Goal: Task Accomplishment & Management: Complete application form

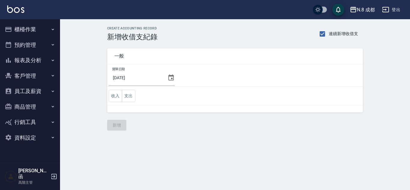
click at [26, 33] on button "櫃檯作業" at bounding box center [29, 30] width 55 height 16
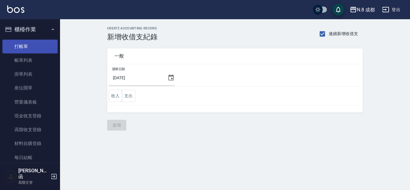
click at [32, 49] on link "打帳單" at bounding box center [29, 47] width 55 height 14
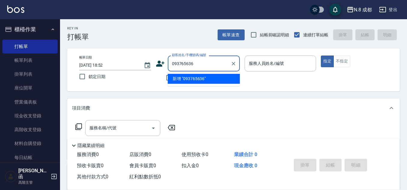
type input "0937656360"
drag, startPoint x: 209, startPoint y: 65, endPoint x: 138, endPoint y: 68, distance: 71.2
click at [138, 68] on div "帳單日期 [DATE] 18:52 鎖定日期 顧客姓名/手機號碼/編號 0937656360 顧客姓名/手機號碼/編號 不留客資 服務人員姓名/編號 服務人員…" at bounding box center [233, 70] width 318 height 29
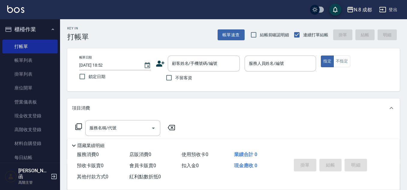
click at [161, 63] on icon at bounding box center [160, 63] width 9 height 9
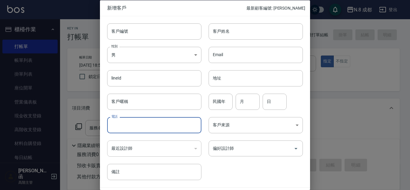
click at [144, 126] on input "電話" at bounding box center [154, 125] width 94 height 16
paste input "0937656360"
type input "0937656360"
click at [241, 31] on input "客戶姓名" at bounding box center [256, 31] width 94 height 16
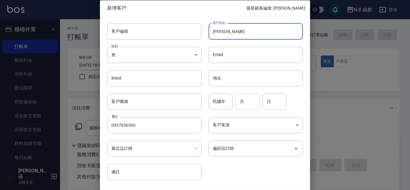
type input "[PERSON_NAME]"
click at [247, 101] on input "月" at bounding box center [248, 101] width 24 height 16
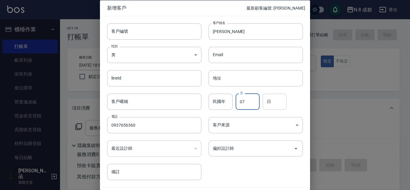
type input "07"
click at [275, 104] on input "日" at bounding box center [275, 101] width 24 height 16
type input "23"
click at [247, 149] on input "偏好設計師" at bounding box center [251, 148] width 80 height 11
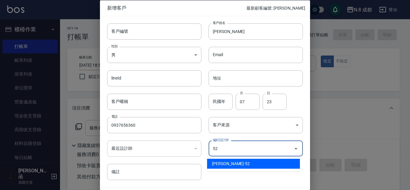
click at [237, 160] on li "[PERSON_NAME]-52" at bounding box center [253, 164] width 93 height 10
type input "[PERSON_NAME]"
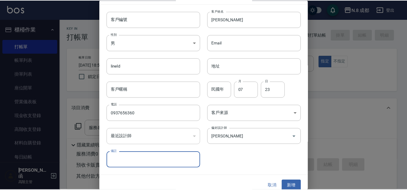
scroll to position [18, 0]
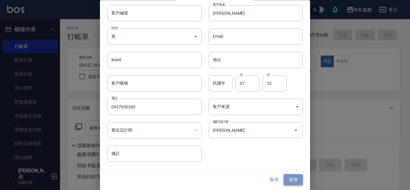
click at [285, 179] on button "新增" at bounding box center [293, 179] width 19 height 11
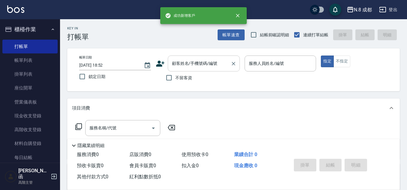
click at [196, 59] on div "顧客姓名/手機號碼/編號 顧客姓名/手機號碼/編號" at bounding box center [204, 64] width 72 height 16
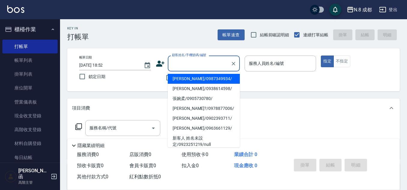
paste input "0937656360"
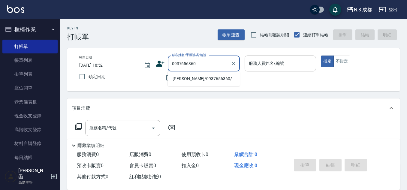
click at [202, 78] on li "[PERSON_NAME]/0937656360/" at bounding box center [204, 79] width 72 height 10
type input "[PERSON_NAME]/0937656360/"
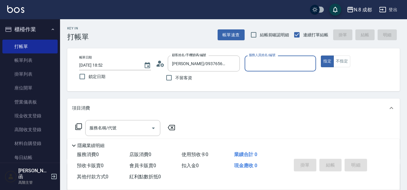
type input "[PERSON_NAME]-52"
click at [109, 125] on input "服務名稱/代號" at bounding box center [118, 128] width 61 height 11
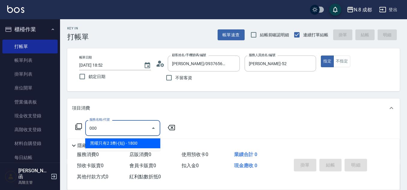
click at [113, 142] on span "黑曜只有2 3劑-(短) - 1800" at bounding box center [122, 143] width 75 height 10
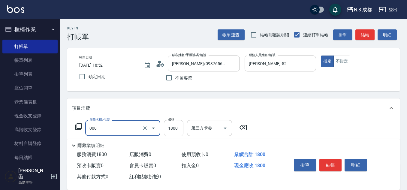
type input "黑曜只有2 3劑-(短)(000)"
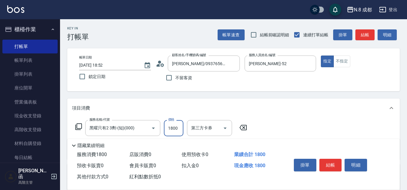
click at [173, 129] on input "1800" at bounding box center [174, 128] width 20 height 16
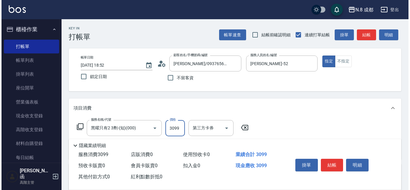
scroll to position [30, 0]
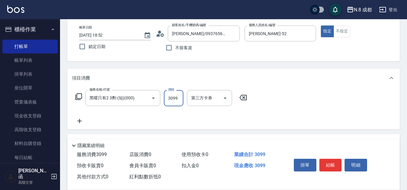
type input "3099"
click at [80, 123] on icon at bounding box center [79, 120] width 15 height 7
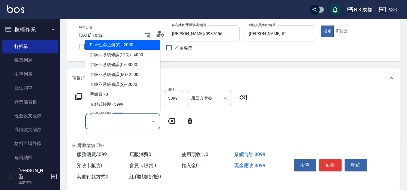
click at [107, 123] on input "服務名稱/代號" at bounding box center [118, 121] width 61 height 11
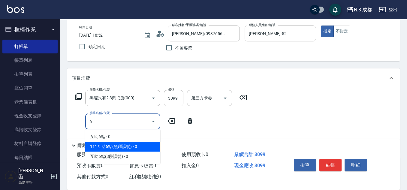
drag, startPoint x: 112, startPoint y: 140, endPoint x: 117, endPoint y: 139, distance: 4.7
click at [112, 140] on span "互助6點 - 0" at bounding box center [122, 137] width 75 height 10
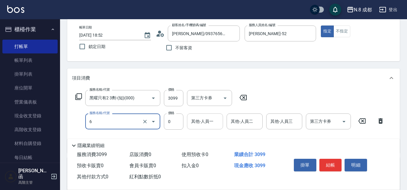
type input "互助6點(6)"
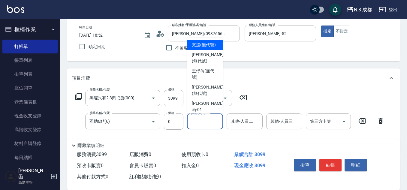
click at [195, 119] on div "其他-人員一 其他-人員一" at bounding box center [205, 122] width 36 height 16
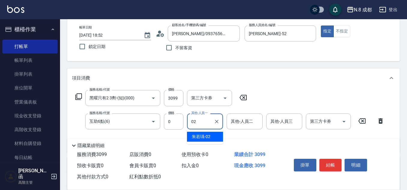
click at [205, 134] on span "[PERSON_NAME]-02" at bounding box center [201, 137] width 19 height 6
type input "[PERSON_NAME]-02"
click at [332, 163] on button "結帳" at bounding box center [331, 165] width 23 height 13
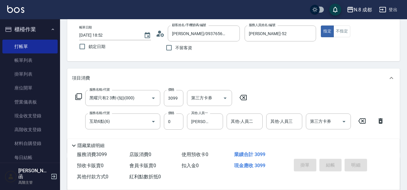
type input "[DATE] 18:55"
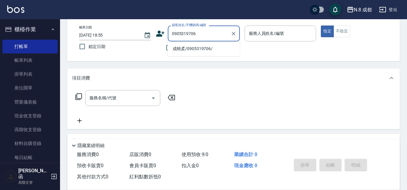
click at [189, 47] on li "成曉柔/0905319706/" at bounding box center [204, 49] width 72 height 10
type input "成曉柔/0905319706/"
type input "明祥何-68"
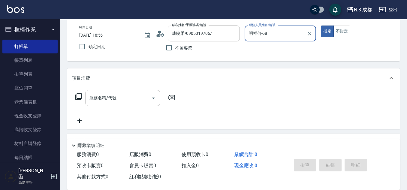
click at [115, 97] on input "服務名稱/代號" at bounding box center [118, 98] width 61 height 11
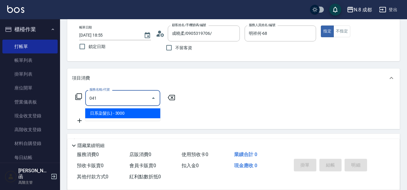
drag, startPoint x: 115, startPoint y: 113, endPoint x: 159, endPoint y: 107, distance: 44.0
click at [116, 113] on span "日系染髮(L) - 3000" at bounding box center [122, 113] width 75 height 10
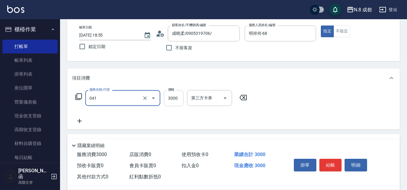
type input "日系染髮(L)(041)"
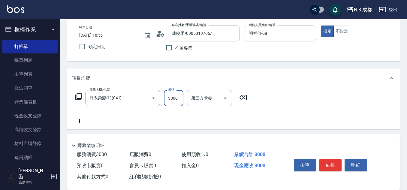
click at [173, 101] on input "3000" at bounding box center [174, 98] width 20 height 16
type input "3399"
click at [80, 121] on icon at bounding box center [79, 121] width 4 height 4
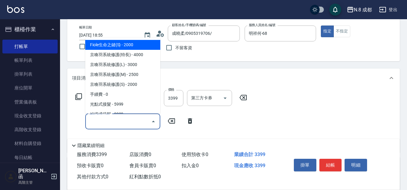
click at [112, 123] on input "服務名稱/代號" at bounding box center [118, 121] width 61 height 11
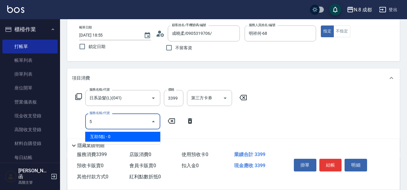
click at [114, 133] on span "互助5點 - 0" at bounding box center [122, 137] width 75 height 10
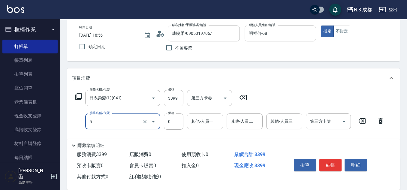
type input "互助5點(5)"
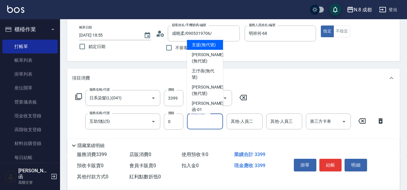
click at [205, 124] on input "其他-人員一" at bounding box center [205, 121] width 31 height 11
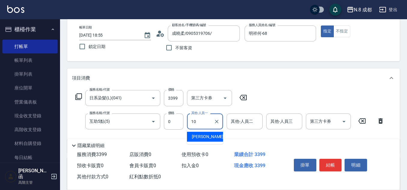
click at [207, 136] on span "[PERSON_NAME]-10" at bounding box center [211, 137] width 38 height 6
type input "[PERSON_NAME]-10"
click at [333, 162] on button "結帳" at bounding box center [331, 165] width 23 height 13
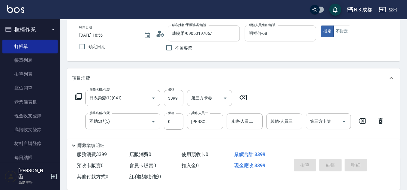
type input "[DATE] 18:56"
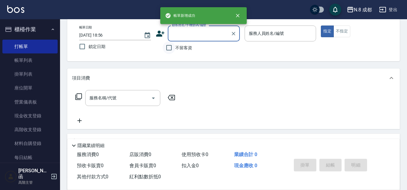
click at [171, 50] on input "不留客資" at bounding box center [169, 47] width 13 height 13
checkbox input "true"
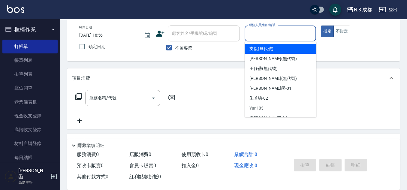
click at [284, 37] on input "服務人員姓名/編號" at bounding box center [280, 33] width 66 height 11
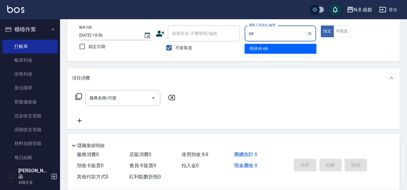
click at [263, 52] on div "明祥何 -68" at bounding box center [281, 49] width 72 height 10
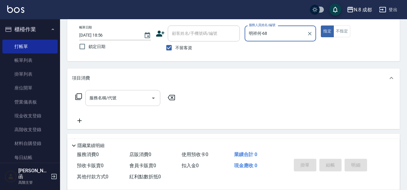
type input "明祥何-68"
click at [114, 101] on input "服務名稱/代號" at bounding box center [118, 98] width 61 height 11
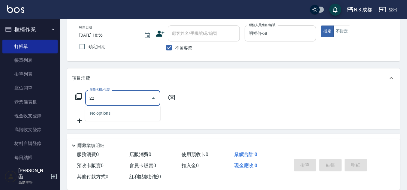
click at [109, 115] on div "No options" at bounding box center [122, 113] width 75 height 15
drag, startPoint x: 99, startPoint y: 98, endPoint x: 84, endPoint y: 96, distance: 14.5
click at [85, 96] on div "服務名稱/代號 22 服務名稱/代號" at bounding box center [125, 98] width 107 height 16
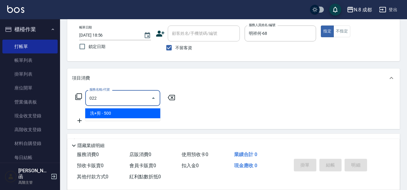
click at [110, 112] on span "洗+剪 - 500" at bounding box center [122, 113] width 75 height 10
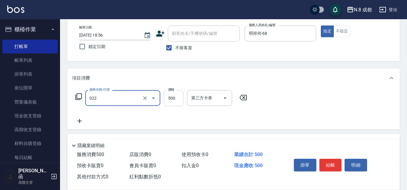
type input "洗+剪(022)"
click at [177, 95] on input "500" at bounding box center [174, 98] width 20 height 16
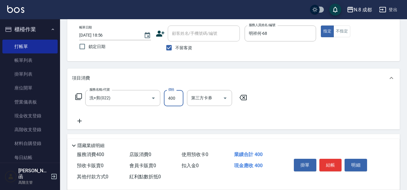
type input "400"
click at [79, 122] on icon at bounding box center [79, 121] width 4 height 4
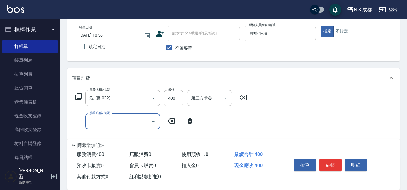
click at [89, 120] on input "服務名稱/代號" at bounding box center [118, 121] width 61 height 11
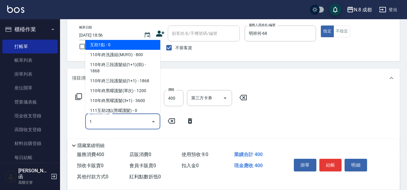
click at [102, 44] on span "互助1點 - 0" at bounding box center [122, 45] width 75 height 10
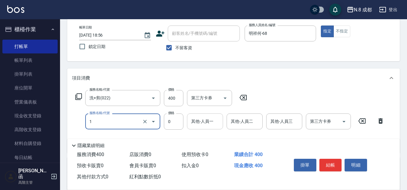
type input "互助1點(1)"
click at [199, 126] on input "其他-人員一" at bounding box center [205, 121] width 31 height 11
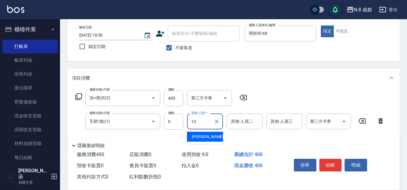
click at [202, 135] on span "[PERSON_NAME]-10" at bounding box center [211, 137] width 38 height 6
type input "[PERSON_NAME]-10"
click at [336, 168] on button "結帳" at bounding box center [331, 165] width 23 height 13
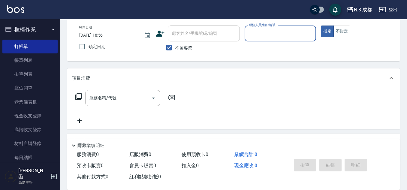
drag, startPoint x: 168, startPoint y: 43, endPoint x: 173, endPoint y: 38, distance: 7.5
click at [169, 41] on div "顧客姓名/手機號碼/編號 顧客姓名/手機號碼/編號 不留客資" at bounding box center [198, 40] width 84 height 29
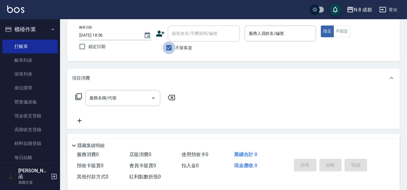
drag, startPoint x: 171, startPoint y: 48, endPoint x: 180, endPoint y: 35, distance: 15.4
click at [171, 48] on input "不留客資" at bounding box center [169, 47] width 13 height 13
checkbox input "false"
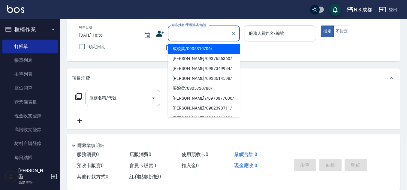
click at [180, 35] on input "顧客姓名/手機號碼/編號" at bounding box center [200, 33] width 58 height 11
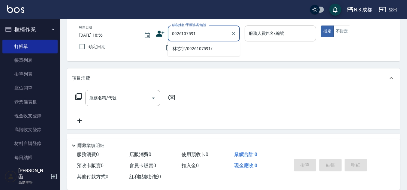
click at [193, 45] on li "林芯宇/0926107591/" at bounding box center [204, 49] width 72 height 10
type input "林芯宇/0926107591/"
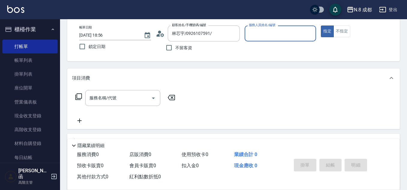
type input "[PERSON_NAME]程-13"
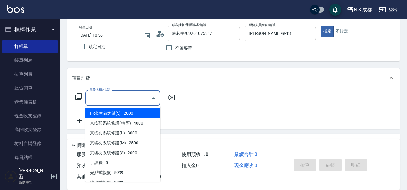
drag, startPoint x: 117, startPoint y: 98, endPoint x: 116, endPoint y: 76, distance: 22.0
click at [117, 98] on input "服務名稱/代號" at bounding box center [118, 98] width 61 height 11
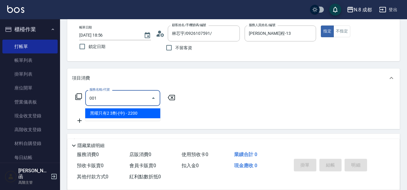
drag, startPoint x: 121, startPoint y: 112, endPoint x: 144, endPoint y: 108, distance: 23.3
click at [121, 112] on span "黑曜只有2 3劑-(中) - 2200" at bounding box center [122, 113] width 75 height 10
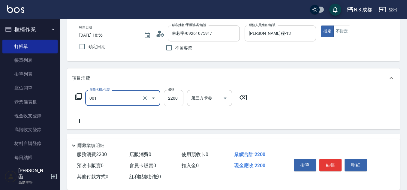
type input "黑曜只有2 3劑-(中)(001)"
click at [173, 99] on input "2200" at bounding box center [174, 98] width 20 height 16
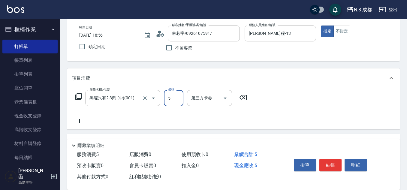
drag, startPoint x: 164, startPoint y: 98, endPoint x: 155, endPoint y: 95, distance: 10.1
click at [155, 96] on div "服務名稱/代號 黑曜只有2 3劑-(中)(001) 服務名稱/代號 價格 5 價格 第三方卡券 第三方卡券" at bounding box center [161, 98] width 179 height 16
type input "4500"
click at [80, 120] on icon at bounding box center [79, 121] width 4 height 4
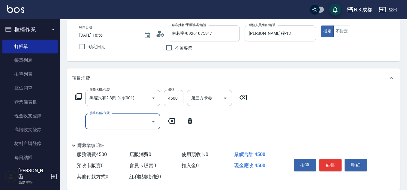
click at [117, 122] on input "服務名稱/代號" at bounding box center [118, 121] width 61 height 11
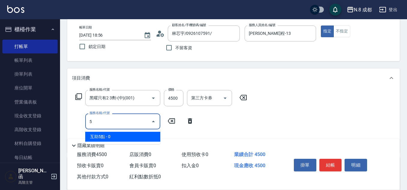
click at [123, 136] on span "互助5點 - 0" at bounding box center [122, 137] width 75 height 10
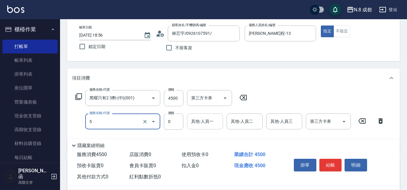
type input "互助5點(5)"
click at [208, 121] on input "其他-人員一" at bounding box center [205, 121] width 31 height 11
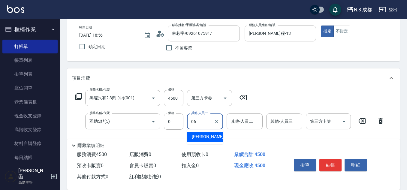
click at [214, 135] on div "[PERSON_NAME] -06" at bounding box center [205, 137] width 36 height 10
type input "[PERSON_NAME]-06"
click at [331, 161] on button "結帳" at bounding box center [331, 165] width 23 height 13
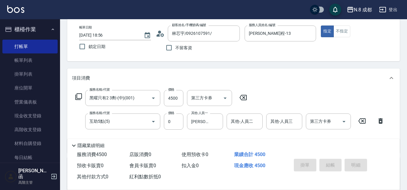
type input "[DATE] 18:57"
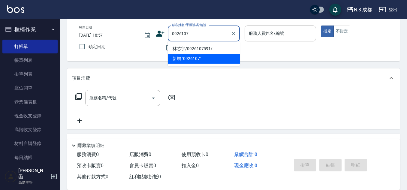
click at [207, 51] on li "林芯宇/0926107591/" at bounding box center [204, 49] width 72 height 10
type input "林芯宇/0926107591/"
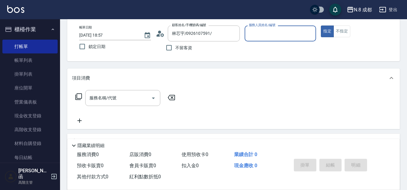
type input "[PERSON_NAME]程-13"
click at [132, 97] on input "服務名稱/代號" at bounding box center [118, 98] width 61 height 11
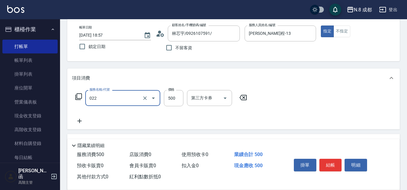
type input "洗+剪(022)"
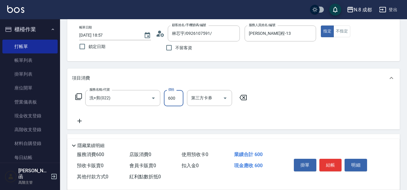
type input "600"
click at [80, 123] on icon at bounding box center [79, 120] width 15 height 7
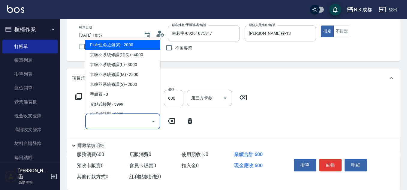
click at [109, 123] on input "服務名稱/代號" at bounding box center [118, 121] width 61 height 11
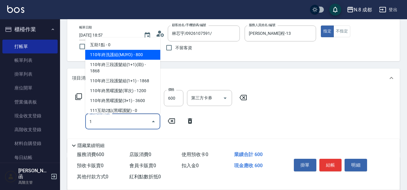
click at [110, 46] on span "互助1點 - 0" at bounding box center [122, 45] width 75 height 10
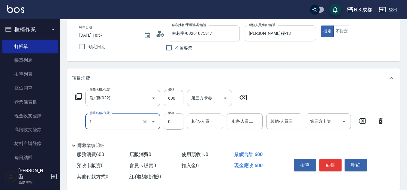
type input "互助1點(1)"
click at [203, 122] on input "其他-人員一" at bounding box center [205, 121] width 31 height 11
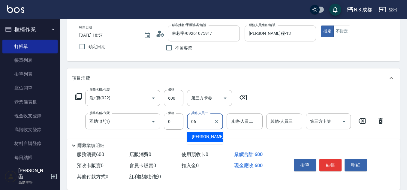
type input "[PERSON_NAME]-06"
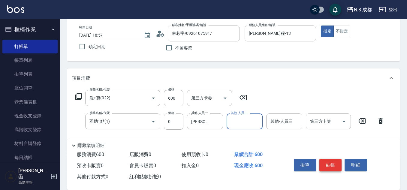
click at [336, 159] on button "結帳" at bounding box center [331, 165] width 23 height 13
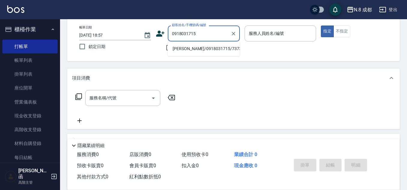
click at [187, 49] on li "[PERSON_NAME]/0918031715/737303" at bounding box center [204, 49] width 72 height 10
type input "[PERSON_NAME]/0918031715/737303"
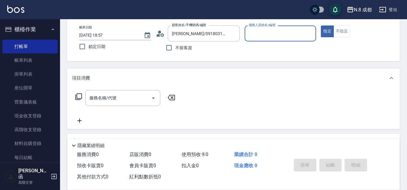
type input "[PERSON_NAME]程-13"
click at [118, 95] on input "服務名稱/代號" at bounding box center [118, 98] width 61 height 11
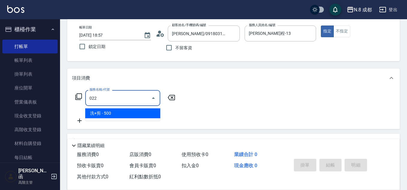
click at [116, 113] on span "洗+剪 - 500" at bounding box center [122, 113] width 75 height 10
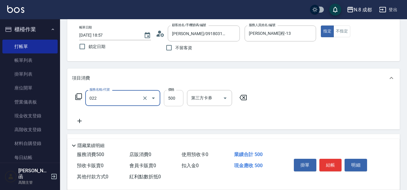
type input "洗+剪(022)"
click at [177, 95] on input "500" at bounding box center [174, 98] width 20 height 16
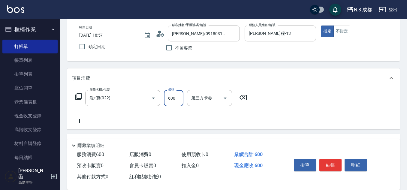
type input "600"
click at [82, 122] on icon at bounding box center [79, 120] width 15 height 7
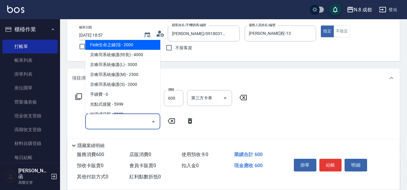
click at [98, 123] on input "服務名稱/代號" at bounding box center [118, 121] width 61 height 11
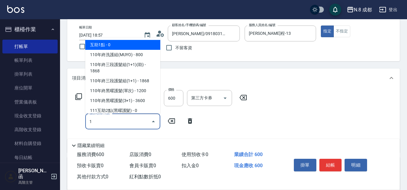
click at [108, 46] on span "互助1點 - 0" at bounding box center [122, 45] width 75 height 10
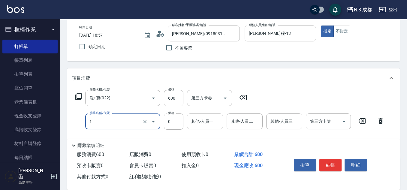
type input "互助1點(1)"
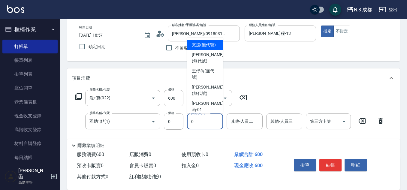
click at [211, 120] on input "0" at bounding box center [205, 121] width 31 height 11
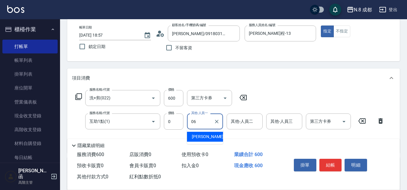
click at [214, 135] on div "[PERSON_NAME] -06" at bounding box center [205, 137] width 36 height 10
type input "[PERSON_NAME]-06"
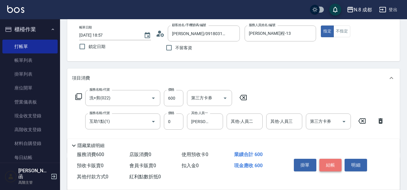
click at [331, 161] on button "結帳" at bounding box center [331, 165] width 23 height 13
type input "[DATE] 18:58"
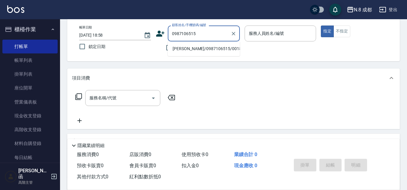
click at [205, 51] on li "[PERSON_NAME]/0987106515/001821" at bounding box center [204, 49] width 72 height 10
type input "[PERSON_NAME]/0987106515/001821"
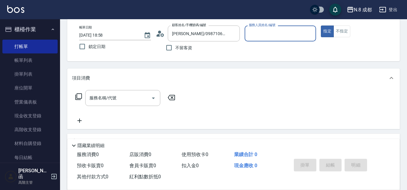
type input "[PERSON_NAME]程-13"
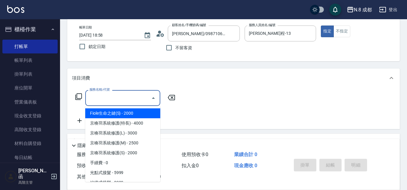
click at [111, 97] on input "服務名稱/代號" at bounding box center [118, 98] width 61 height 11
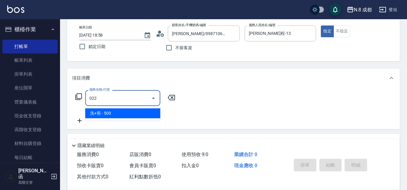
click at [116, 117] on span "洗+剪 - 500" at bounding box center [122, 113] width 75 height 10
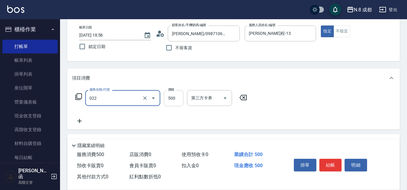
type input "洗+剪(022)"
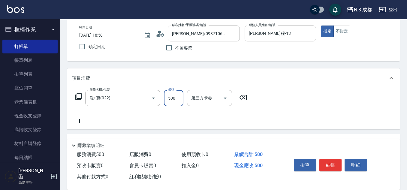
drag, startPoint x: 181, startPoint y: 102, endPoint x: 177, endPoint y: 102, distance: 3.3
click at [181, 102] on input "500" at bounding box center [174, 98] width 20 height 16
type input "600"
click at [81, 121] on icon at bounding box center [79, 120] width 15 height 7
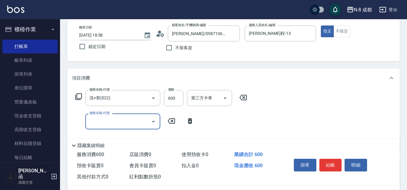
click at [116, 125] on input "服務名稱/代號" at bounding box center [118, 121] width 61 height 11
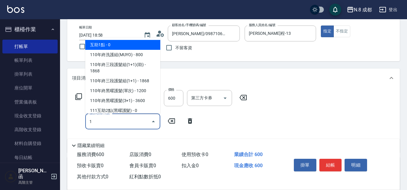
click at [123, 44] on span "互助1點 - 0" at bounding box center [122, 45] width 75 height 10
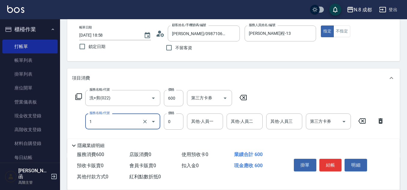
type input "互助1點(1)"
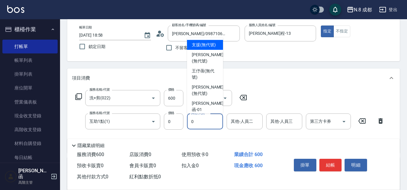
click at [205, 120] on input "0" at bounding box center [205, 121] width 31 height 11
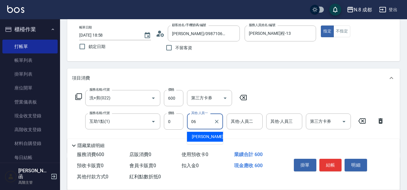
click at [205, 138] on span "[PERSON_NAME] -06" at bounding box center [211, 137] width 38 height 6
type input "[PERSON_NAME]-06"
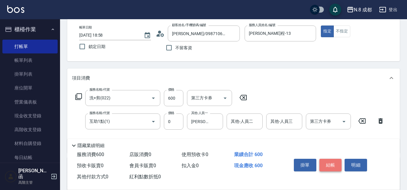
click at [337, 161] on button "結帳" at bounding box center [331, 165] width 23 height 13
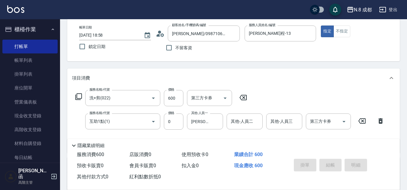
type input "[DATE] 18:59"
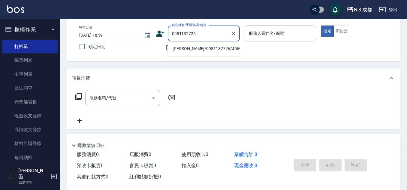
click at [199, 44] on li "[PERSON_NAME]/0981132726/456911" at bounding box center [204, 49] width 72 height 10
type input "[PERSON_NAME]/0981132726/456911"
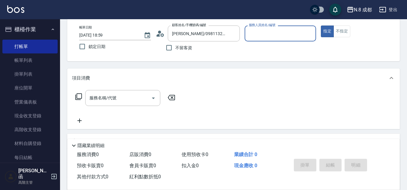
type input "[PERSON_NAME]程-13"
click at [107, 96] on input "服務名稱/代號" at bounding box center [118, 98] width 61 height 11
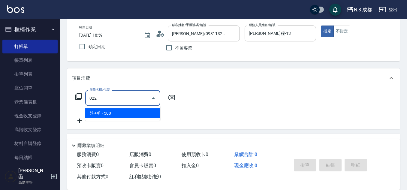
click at [116, 108] on ul "洗+剪 - 500" at bounding box center [122, 113] width 75 height 15
click at [121, 111] on span "洗+剪 - 500" at bounding box center [122, 113] width 75 height 10
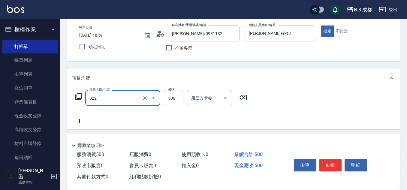
type input "洗+剪(022)"
click at [174, 102] on input "500" at bounding box center [174, 98] width 20 height 16
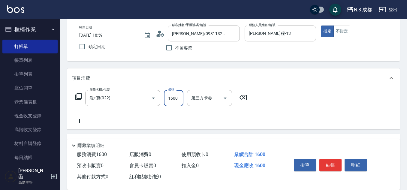
type input "1600"
click at [82, 121] on icon at bounding box center [79, 120] width 15 height 7
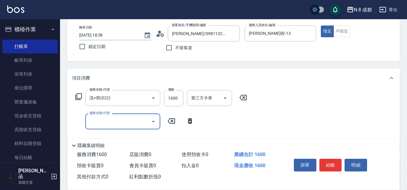
click at [95, 122] on input "服務名稱/代號" at bounding box center [118, 121] width 61 height 11
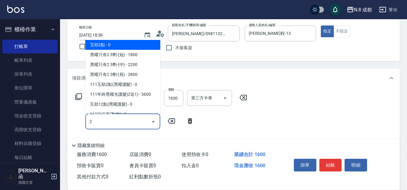
click at [110, 42] on span "互助2點 - 0" at bounding box center [122, 45] width 75 height 10
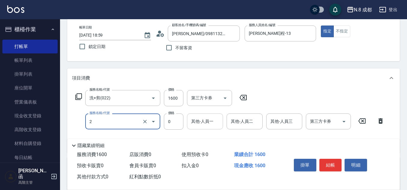
type input "互助2點(2)"
click at [209, 121] on input "其他-人員一" at bounding box center [205, 121] width 31 height 11
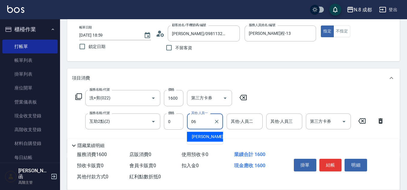
click at [210, 137] on span "[PERSON_NAME] -06" at bounding box center [211, 137] width 38 height 6
type input "[PERSON_NAME]-06"
click at [335, 159] on button "結帳" at bounding box center [331, 165] width 23 height 13
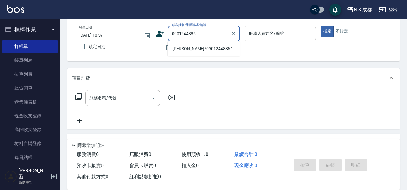
click at [208, 51] on li "[PERSON_NAME]/0901244886/" at bounding box center [204, 49] width 72 height 10
type input "[PERSON_NAME]/0901244886/"
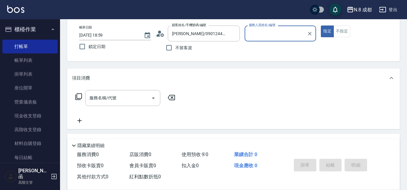
type input "[PERSON_NAME]程-13"
click at [133, 94] on input "服務名稱/代號" at bounding box center [118, 98] width 61 height 11
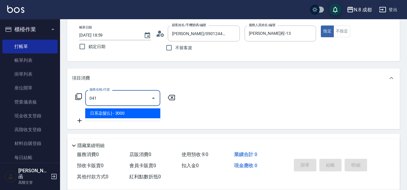
drag, startPoint x: 120, startPoint y: 114, endPoint x: 169, endPoint y: 107, distance: 50.3
click at [120, 114] on span "日系染髮(L) - 3000" at bounding box center [122, 113] width 75 height 10
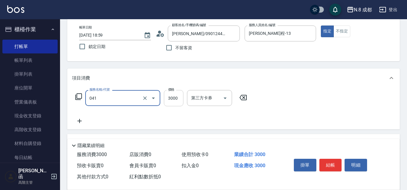
type input "日系染髮(L)(041)"
click at [178, 103] on input "3000" at bounding box center [174, 98] width 20 height 16
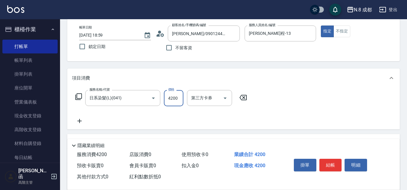
type input "4200"
click at [82, 121] on icon at bounding box center [79, 120] width 15 height 7
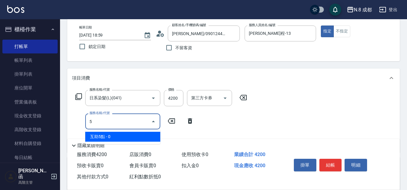
click at [104, 134] on span "互助5點 - 0" at bounding box center [122, 137] width 75 height 10
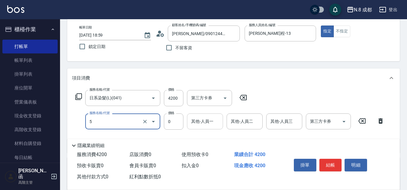
type input "互助5點(5)"
click at [205, 126] on input "其他-人員一" at bounding box center [205, 121] width 31 height 11
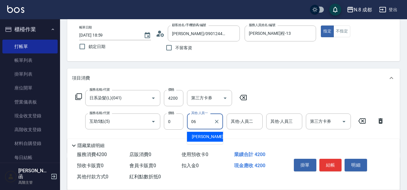
click at [206, 135] on span "[PERSON_NAME] -06" at bounding box center [211, 137] width 38 height 6
type input "[PERSON_NAME]-06"
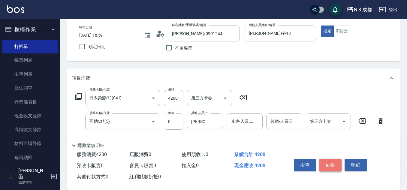
click at [335, 161] on button "結帳" at bounding box center [331, 165] width 23 height 13
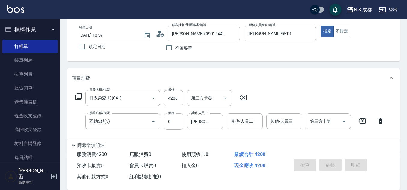
type input "[DATE] 19:00"
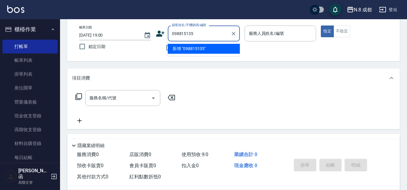
type input "0988151353"
drag, startPoint x: 198, startPoint y: 32, endPoint x: 84, endPoint y: 47, distance: 114.5
click at [83, 43] on div "帳單日期 [DATE] 19:00 鎖定日期 顧客姓名/手機號碼/編號 0988151353 顧客姓名/手機號碼/編號 不留客資 服務人員姓名/編號 服務人員…" at bounding box center [233, 40] width 318 height 29
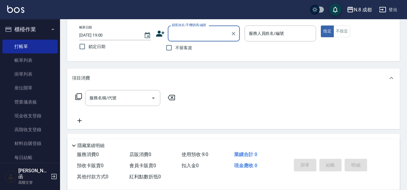
click at [159, 35] on icon at bounding box center [160, 34] width 8 height 6
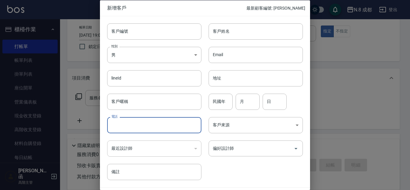
drag, startPoint x: 128, startPoint y: 125, endPoint x: 138, endPoint y: 117, distance: 12.4
click at [128, 125] on input "電話" at bounding box center [154, 125] width 94 height 16
paste input "0988151353"
type input "0988151353"
drag, startPoint x: 251, startPoint y: 32, endPoint x: 253, endPoint y: 39, distance: 6.8
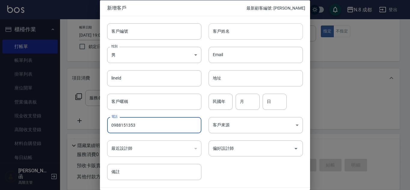
click at [251, 32] on input "客戶姓名" at bounding box center [256, 31] width 94 height 16
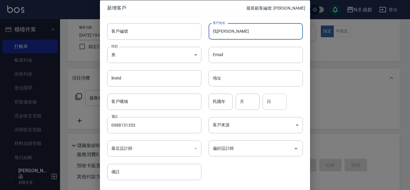
type input "找"
click at [381, 104] on div at bounding box center [205, 95] width 410 height 190
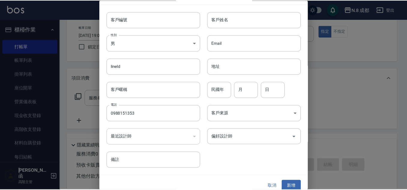
scroll to position [18, 0]
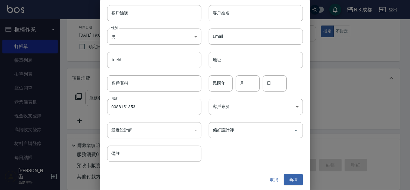
click at [267, 182] on button "取消" at bounding box center [274, 179] width 19 height 11
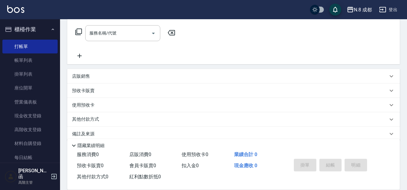
scroll to position [104, 0]
